Goal: Task Accomplishment & Management: Manage account settings

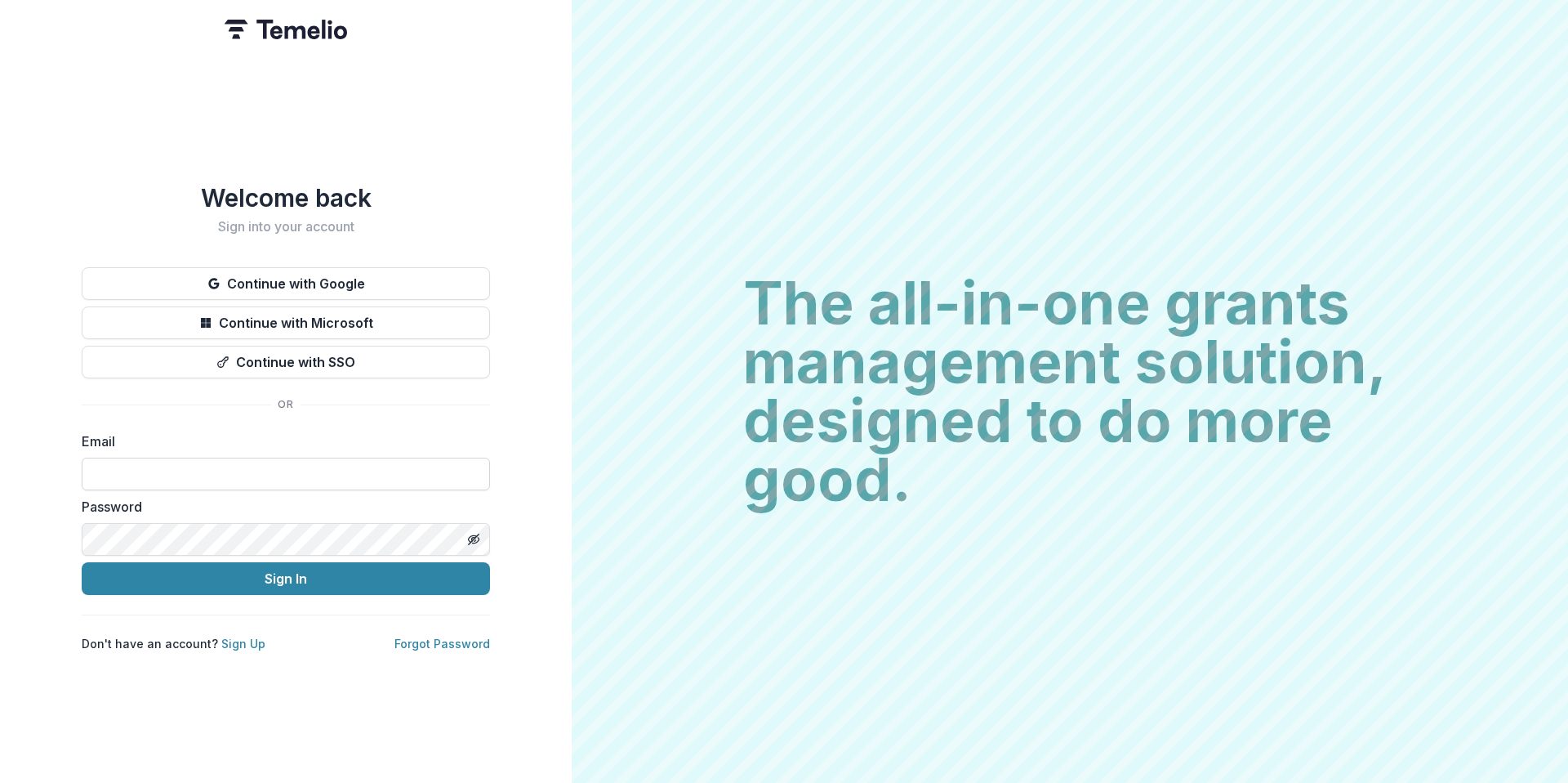
click at [252, 458] on input at bounding box center [285, 474] width 408 height 32
type input "**********"
click at [81, 562] on button "Sign In" at bounding box center [285, 578] width 408 height 32
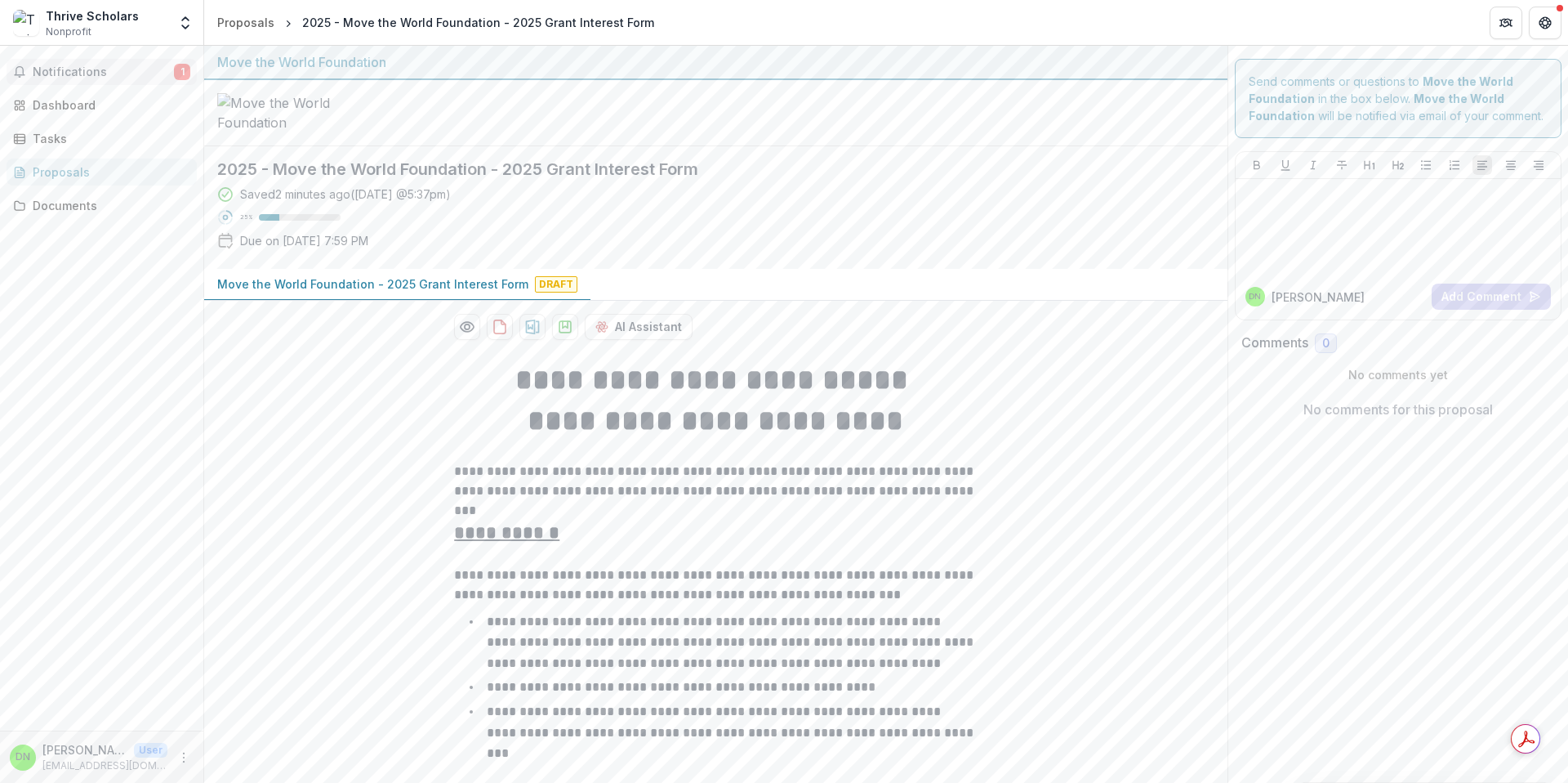
click at [145, 66] on span "Notifications" at bounding box center [102, 72] width 141 height 14
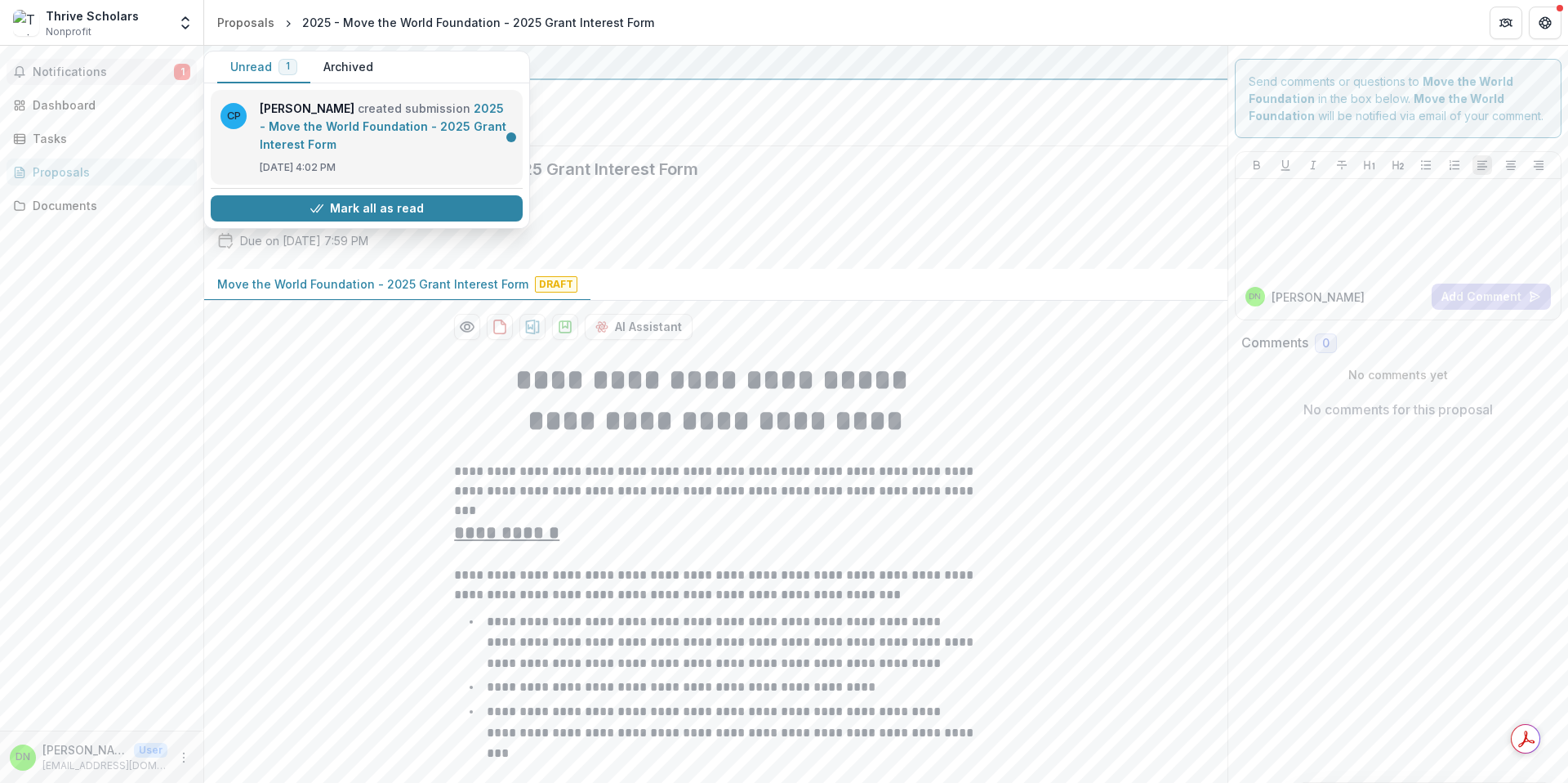
click at [324, 133] on link "2025 - Move the World Foundation - 2025 Grant Interest Form" at bounding box center [383, 126] width 246 height 50
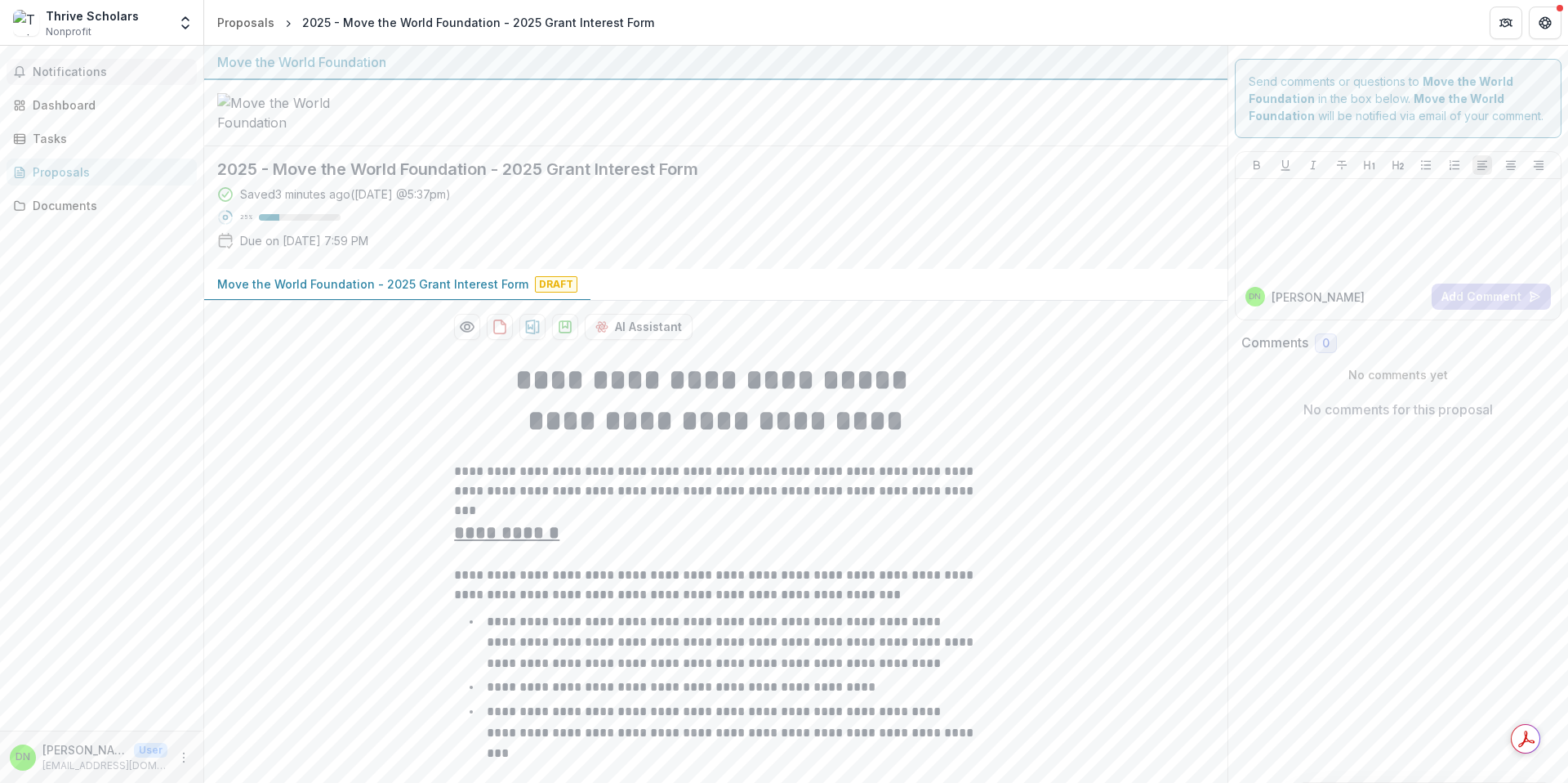
click at [99, 71] on span "Notifications" at bounding box center [111, 72] width 157 height 14
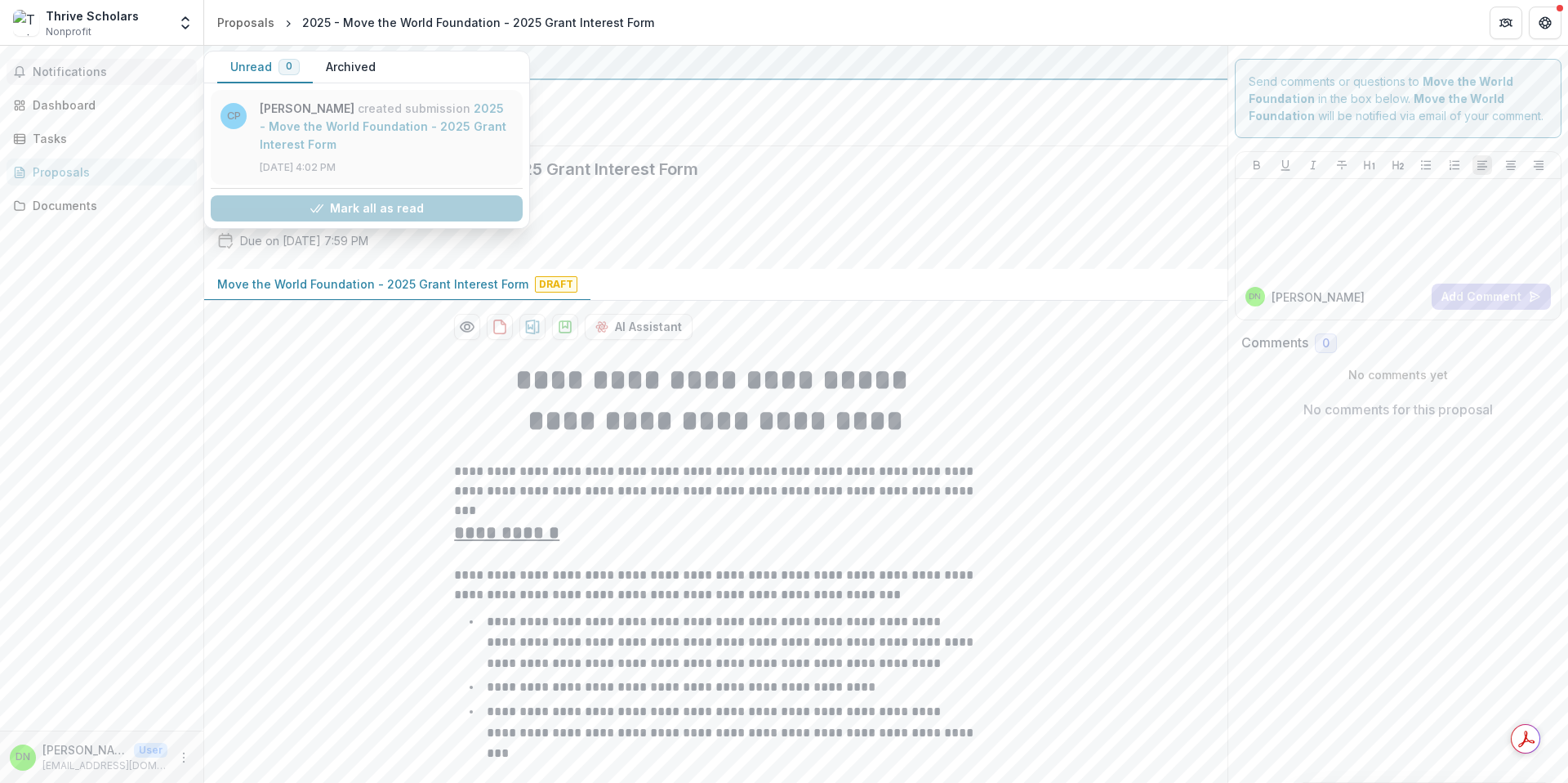
click at [442, 119] on link "2025 - Move the World Foundation - 2025 Grant Interest Form" at bounding box center [383, 126] width 246 height 50
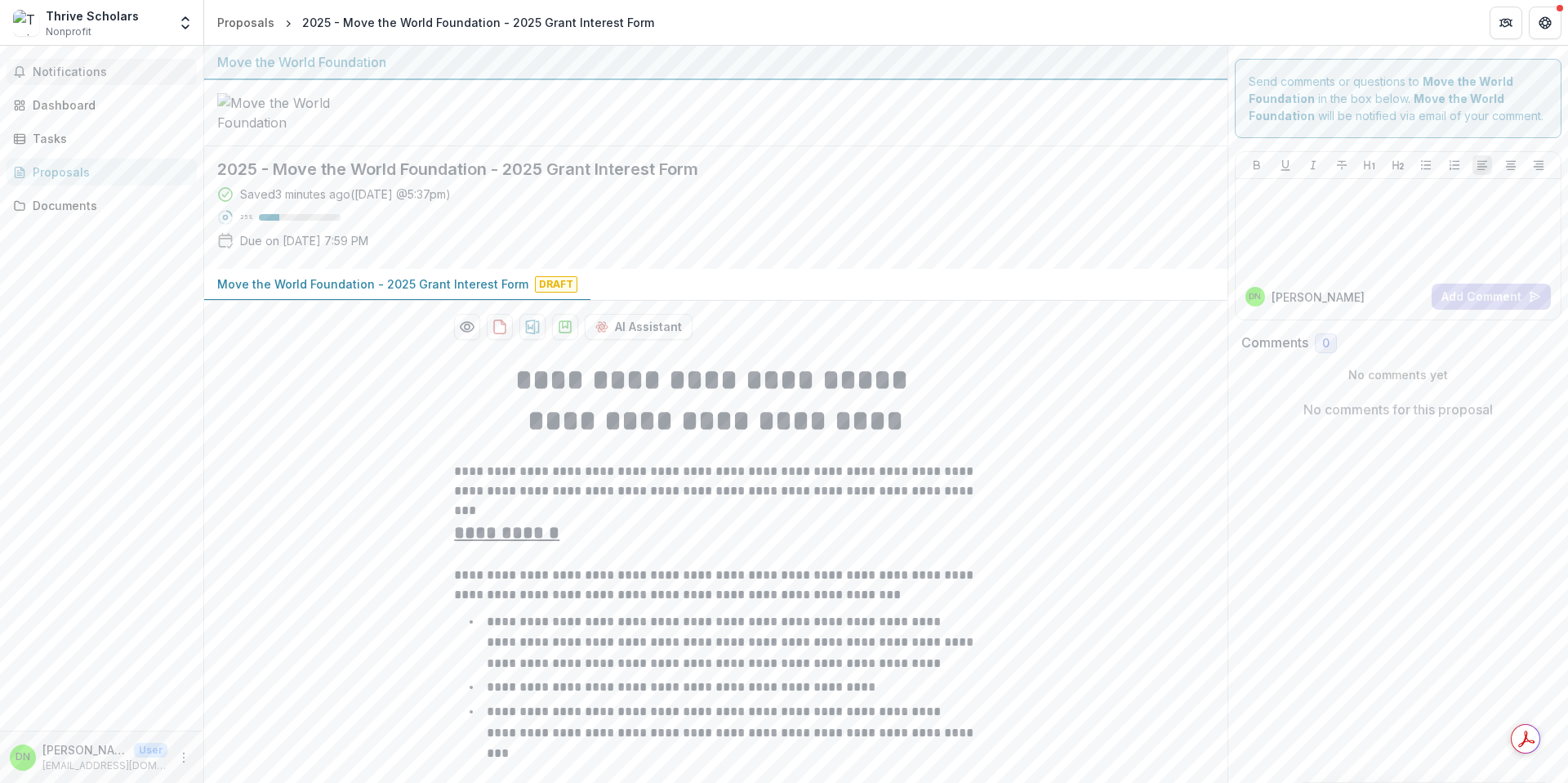
click at [102, 80] on button "Notifications" at bounding box center [101, 72] width 190 height 27
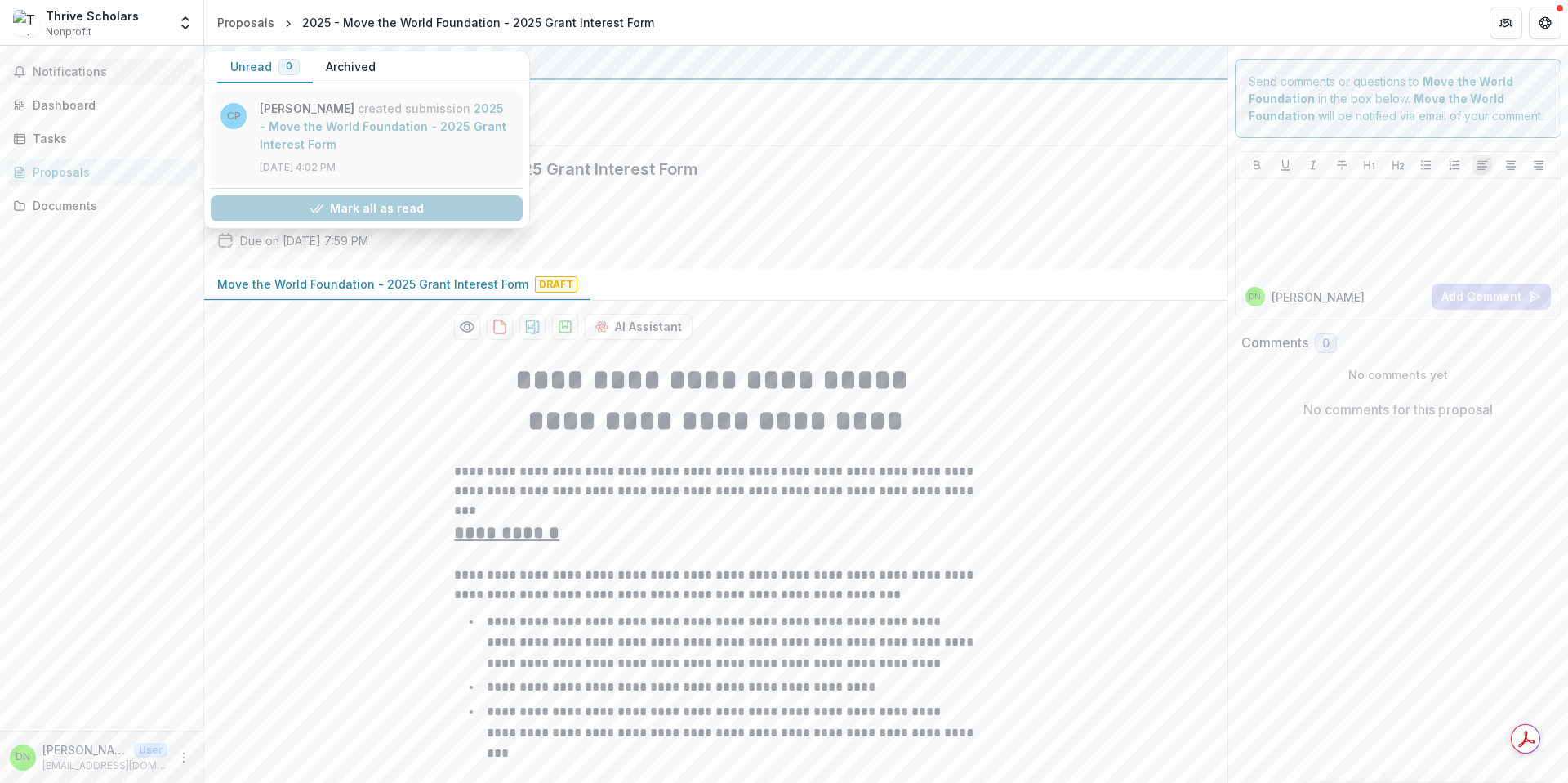
click at [285, 136] on link "2025 - Move the World Foundation - 2025 Grant Interest Form" at bounding box center [383, 126] width 246 height 50
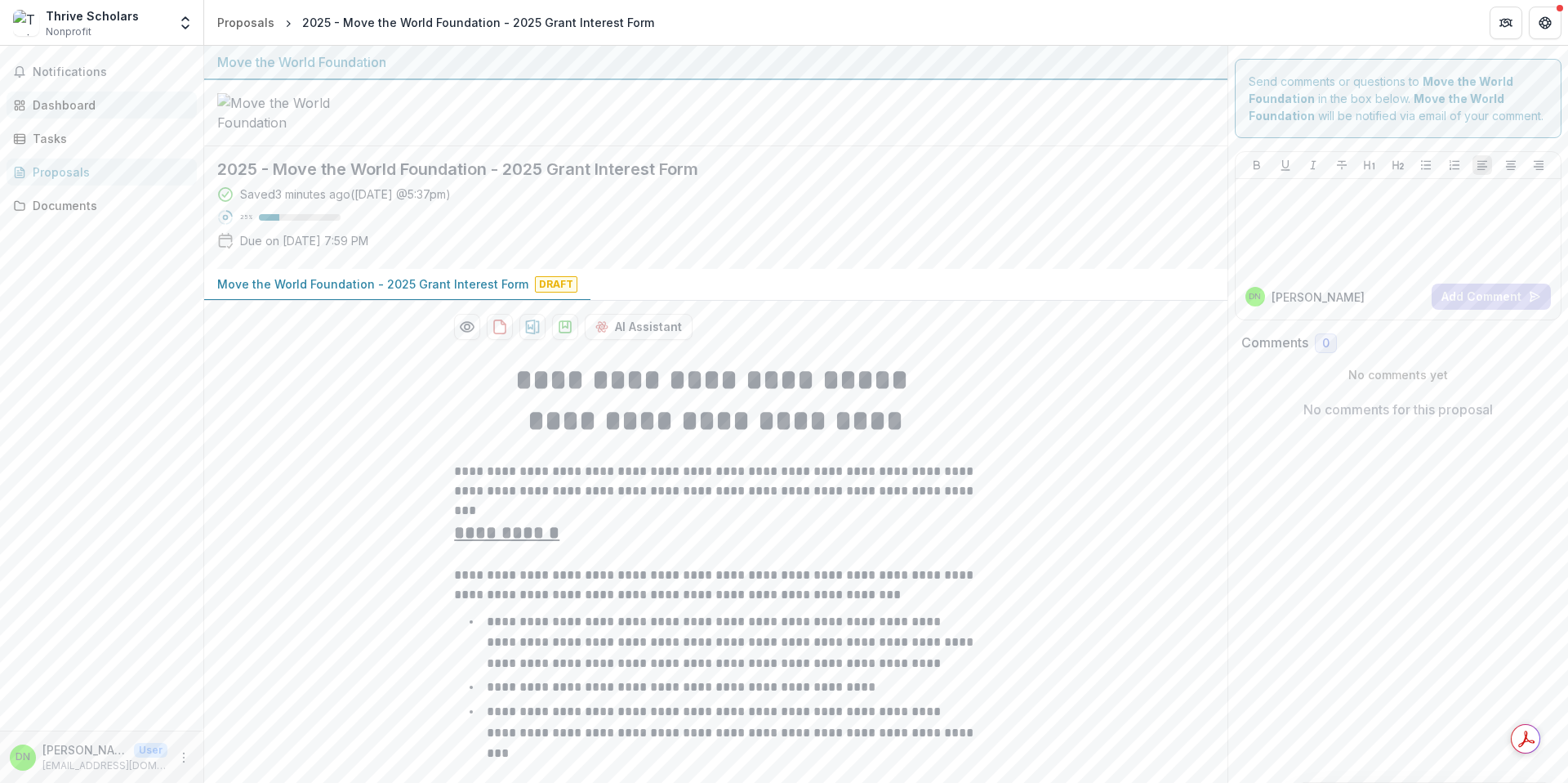
click at [101, 100] on div "Dashboard" at bounding box center [107, 105] width 151 height 17
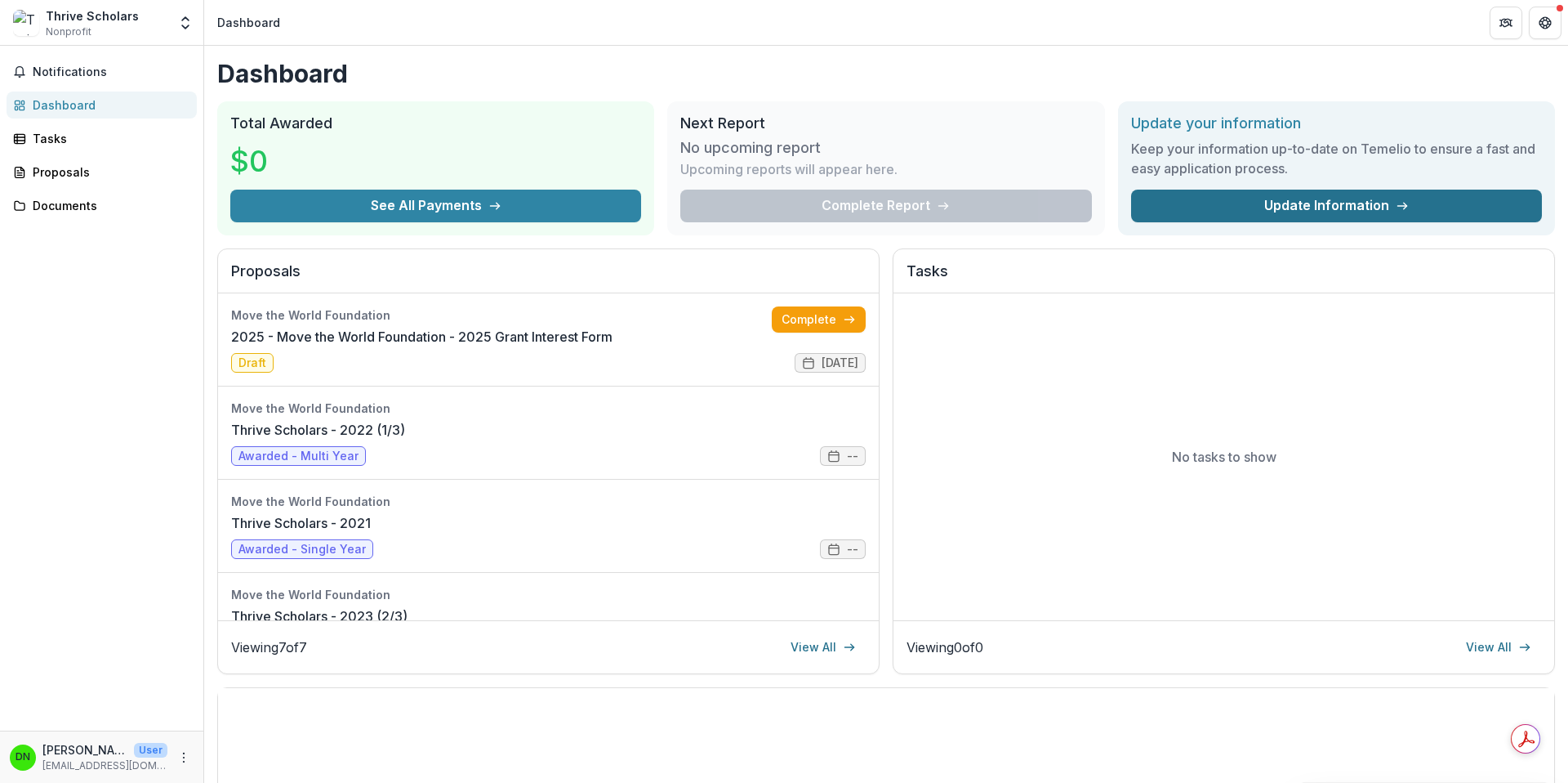
click at [1256, 209] on link "Update Information" at bounding box center [1337, 206] width 411 height 32
